Goal: Find contact information: Find contact information

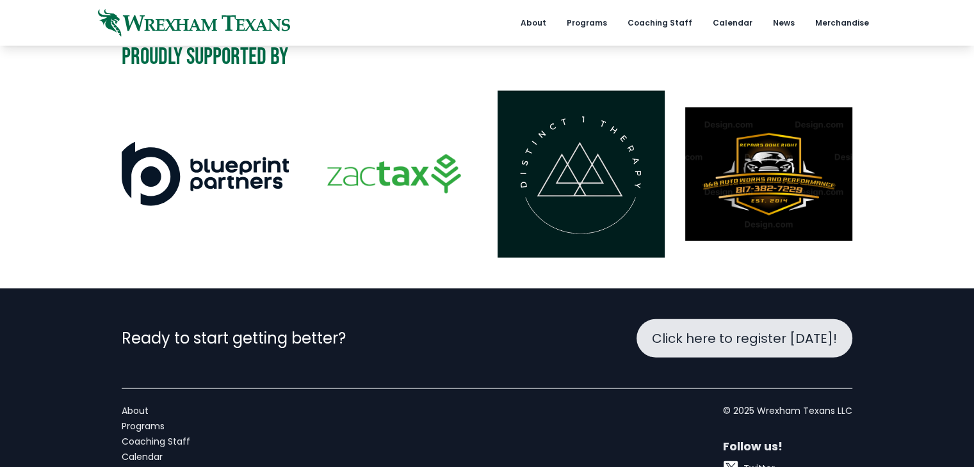
scroll to position [2920, 0]
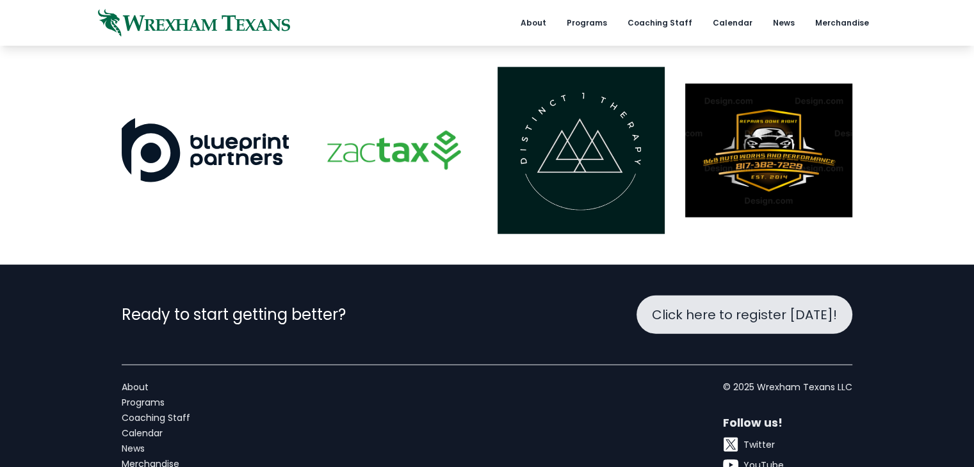
click at [158, 412] on link "Coaching Staff" at bounding box center [169, 418] width 94 height 13
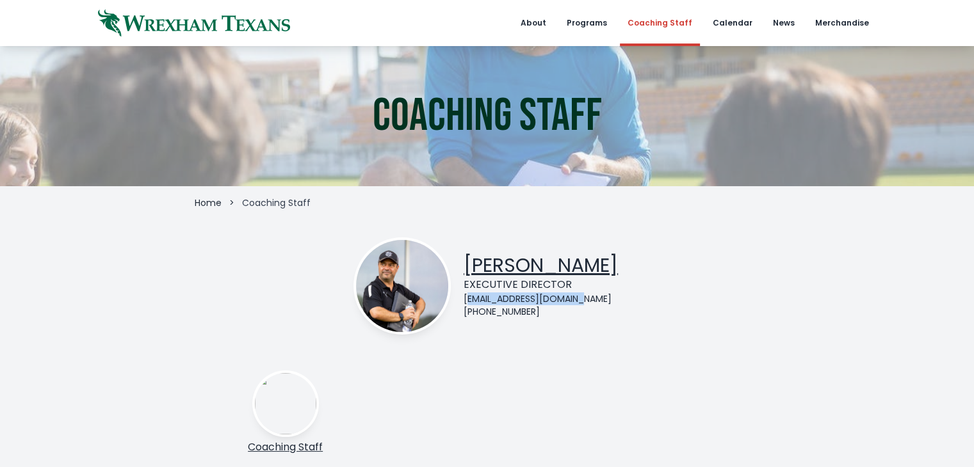
drag, startPoint x: 480, startPoint y: 298, endPoint x: 601, endPoint y: 300, distance: 121.0
click at [601, 300] on div "[EMAIL_ADDRESS][DOMAIN_NAME]" at bounding box center [541, 299] width 154 height 13
drag, startPoint x: 476, startPoint y: 298, endPoint x: 612, endPoint y: 300, distance: 136.4
click at [612, 300] on div "[PERSON_NAME] Executive Director [EMAIL_ADDRESS][DOMAIN_NAME] [PHONE_NUMBER]" at bounding box center [487, 286] width 585 height 92
copy div "[EMAIL_ADDRESS][DOMAIN_NAME]"
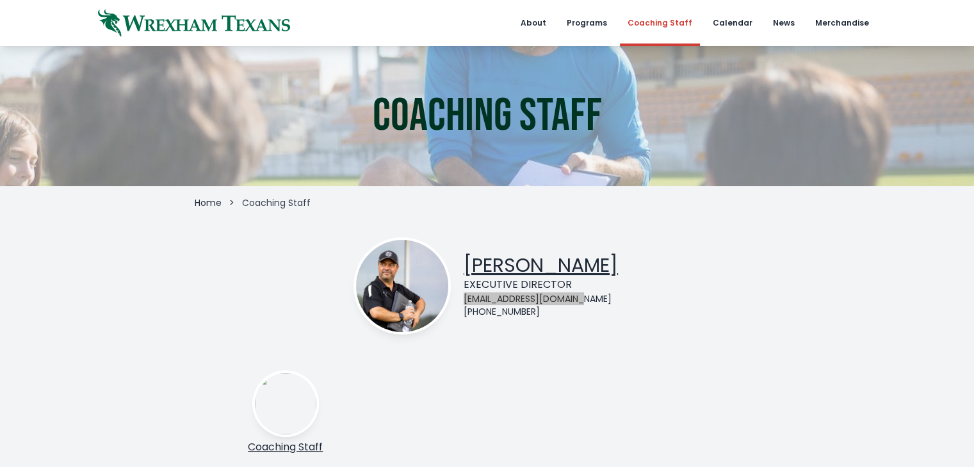
scroll to position [64, 0]
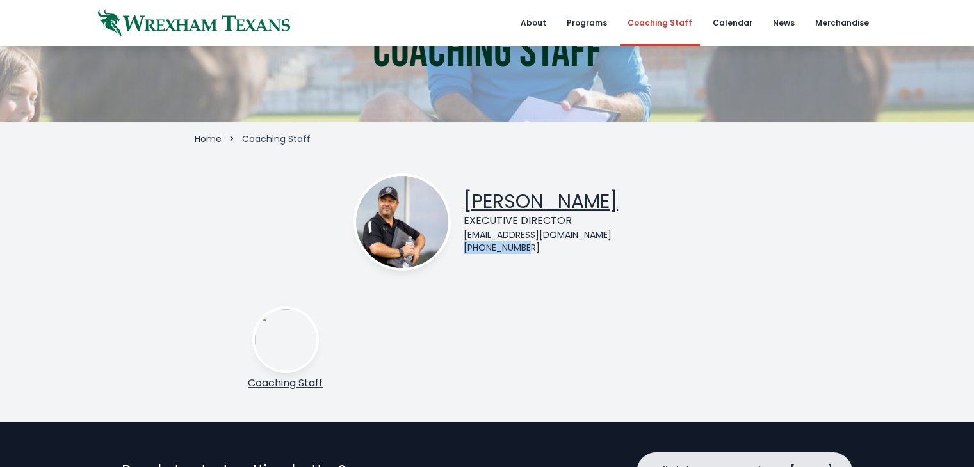
drag, startPoint x: 545, startPoint y: 250, endPoint x: 478, endPoint y: 250, distance: 66.6
click at [478, 250] on div "[PHONE_NUMBER]" at bounding box center [541, 247] width 154 height 13
copy div "[PHONE_NUMBER]"
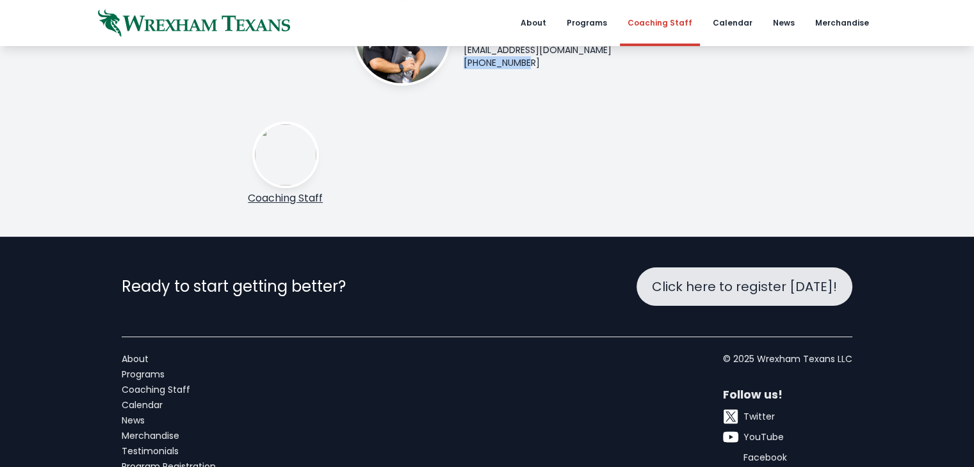
scroll to position [219, 0]
